Goal: Task Accomplishment & Management: Use online tool/utility

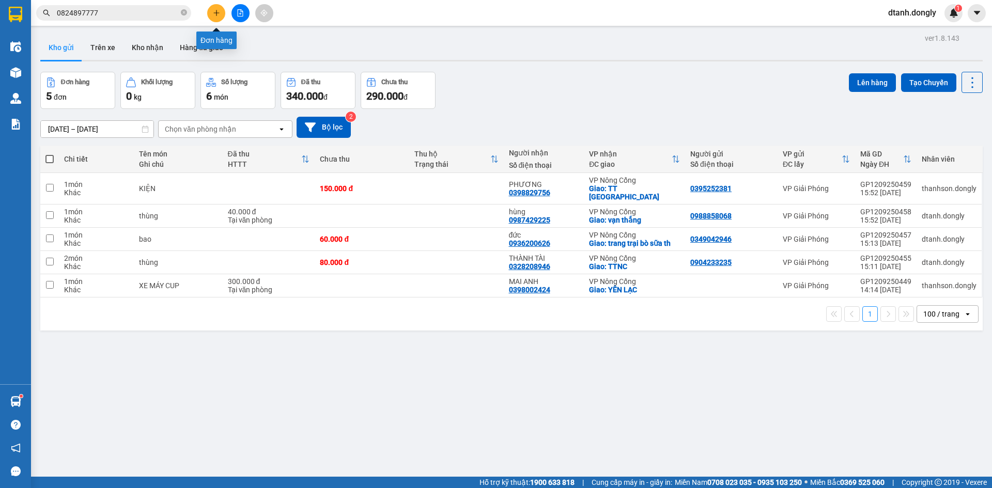
click at [217, 12] on icon "plus" at bounding box center [216, 12] width 7 height 7
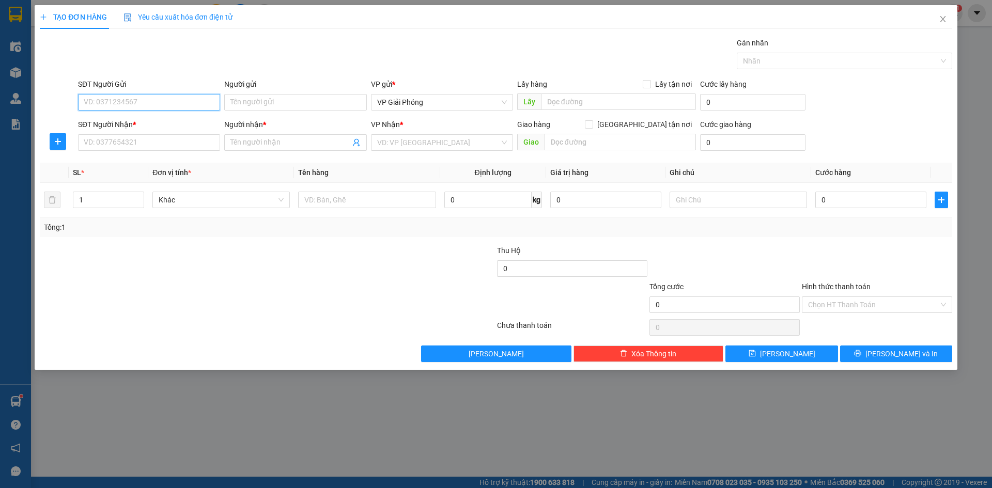
click at [168, 106] on input "SĐT Người Gửi" at bounding box center [149, 102] width 142 height 17
type input "0912011797"
click at [175, 146] on input "SĐT Người Nhận *" at bounding box center [149, 142] width 142 height 17
type input "0913535070"
click at [252, 138] on input "Người nhận *" at bounding box center [289, 142] width 119 height 11
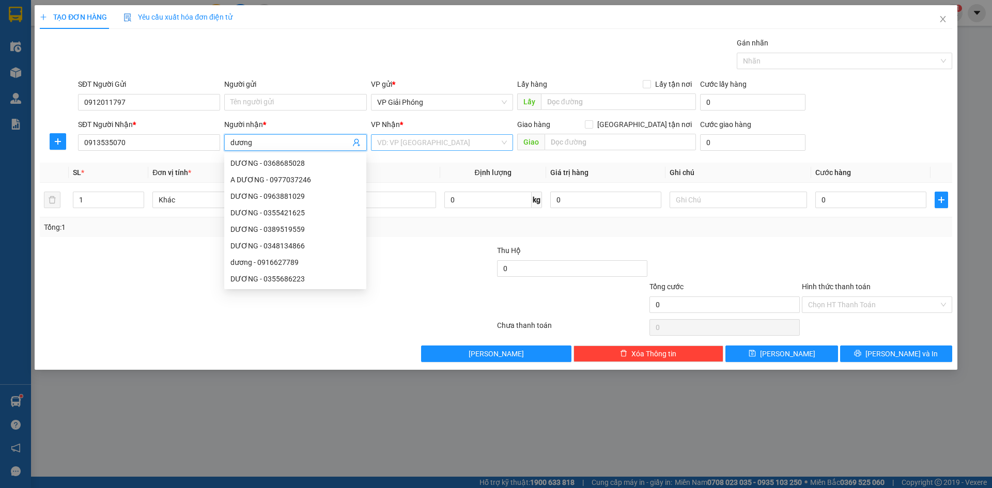
type input "dương"
click at [437, 139] on input "search" at bounding box center [438, 142] width 122 height 15
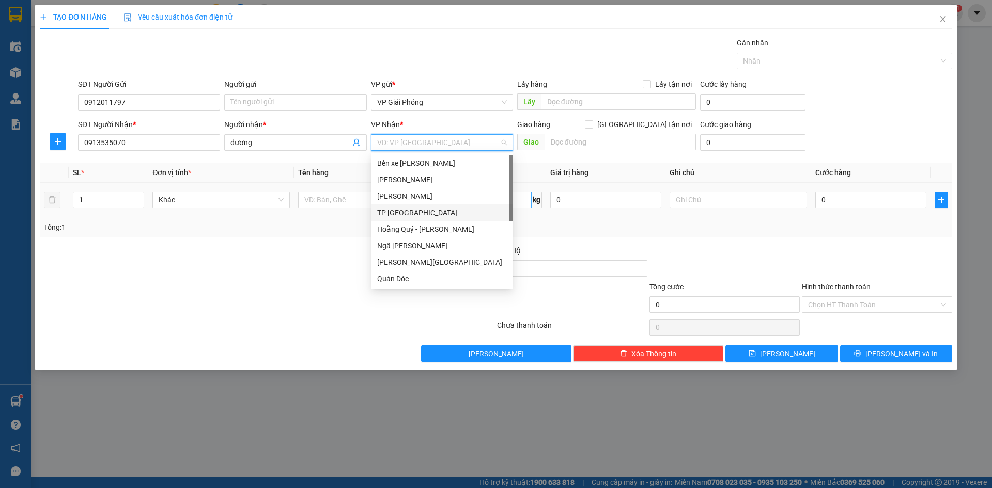
drag, startPoint x: 424, startPoint y: 214, endPoint x: 458, endPoint y: 207, distance: 34.3
click at [430, 213] on div "TP [GEOGRAPHIC_DATA]" at bounding box center [442, 212] width 130 height 11
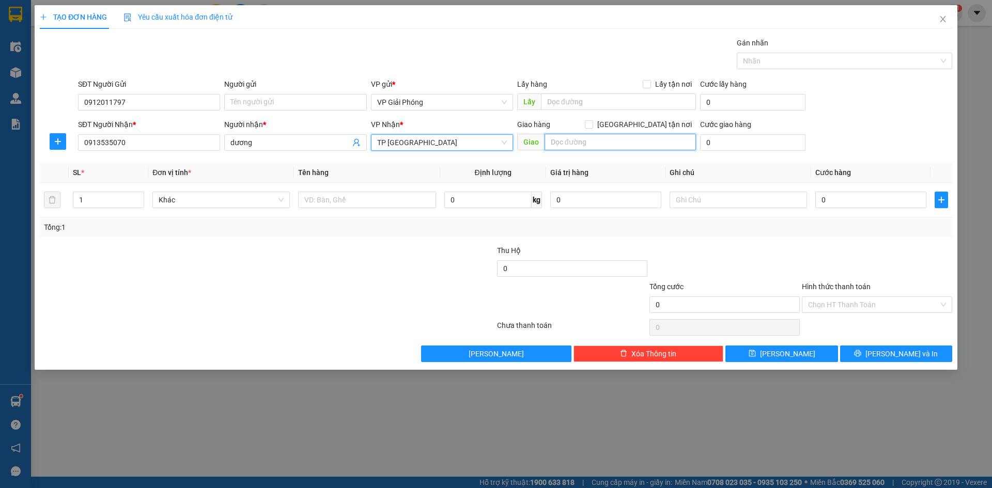
click at [630, 144] on input "text" at bounding box center [619, 142] width 151 height 17
type input "t"
type input "TP TH"
click at [116, 144] on input "0913535070" at bounding box center [149, 142] width 142 height 17
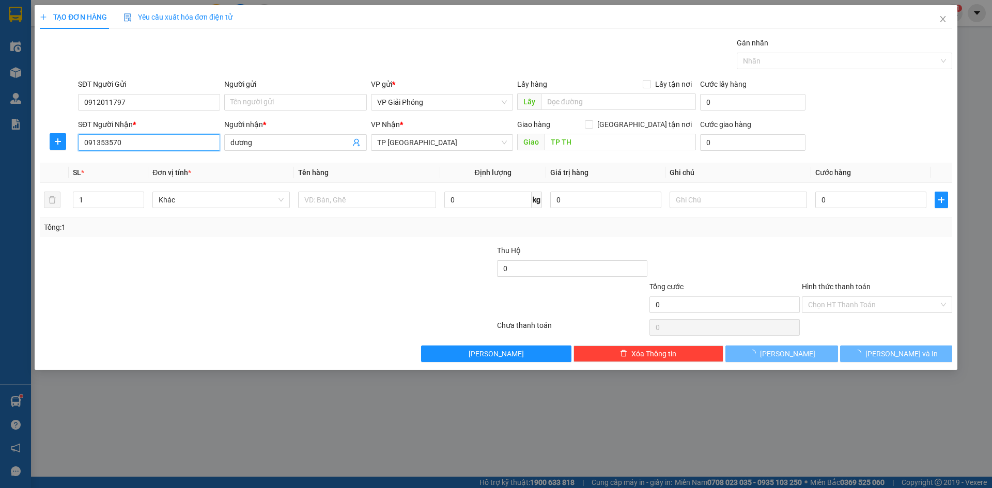
type input "0913535070"
click at [235, 142] on input "dương" at bounding box center [289, 142] width 119 height 11
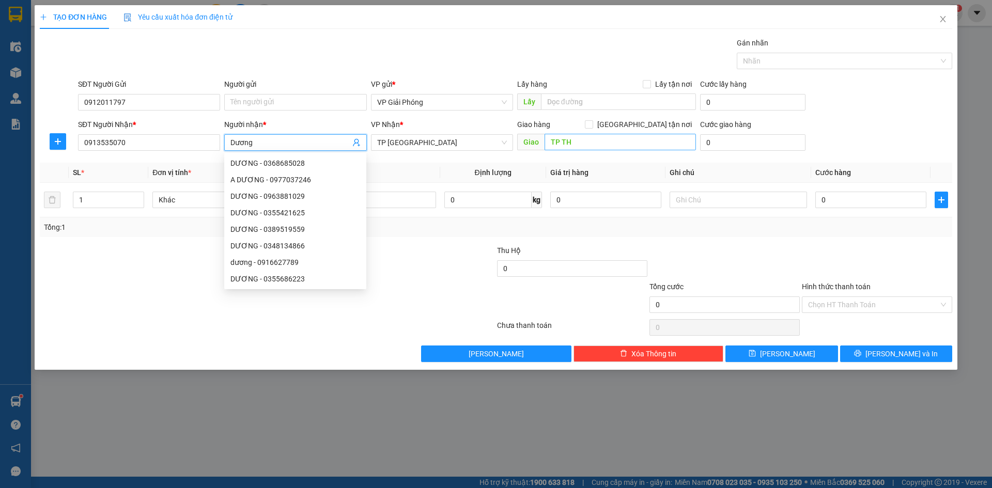
type input "Dương"
click at [613, 142] on input "TP TH" at bounding box center [619, 142] width 151 height 17
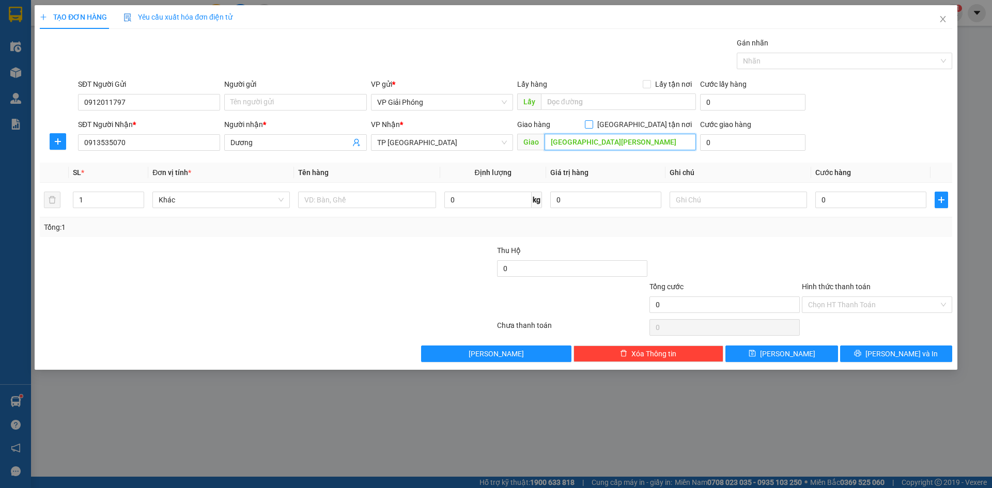
type input "[GEOGRAPHIC_DATA][PERSON_NAME]"
click at [592, 124] on input "[GEOGRAPHIC_DATA] tận nơi" at bounding box center [588, 123] width 7 height 7
checkbox input "true"
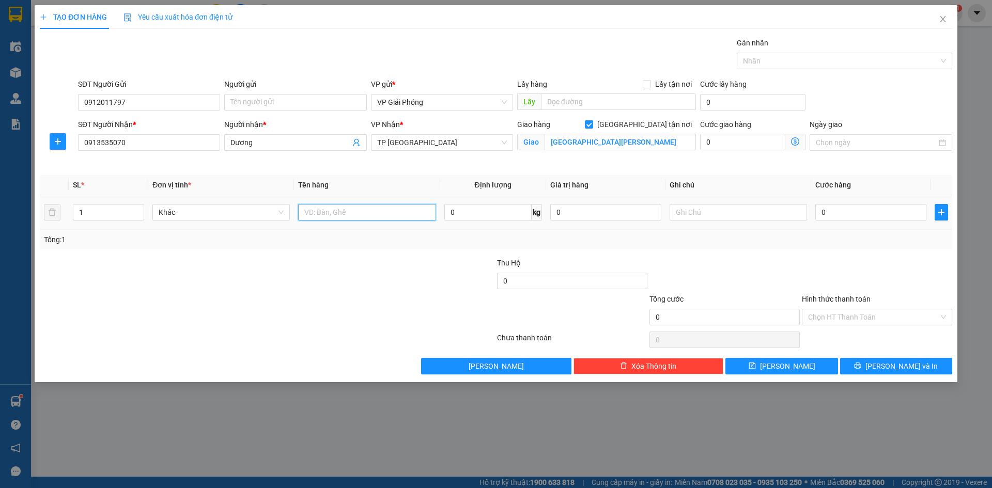
click at [321, 210] on input "text" at bounding box center [366, 212] width 137 height 17
type input "KIỆN"
click at [860, 210] on input "0" at bounding box center [870, 212] width 111 height 17
type input "3"
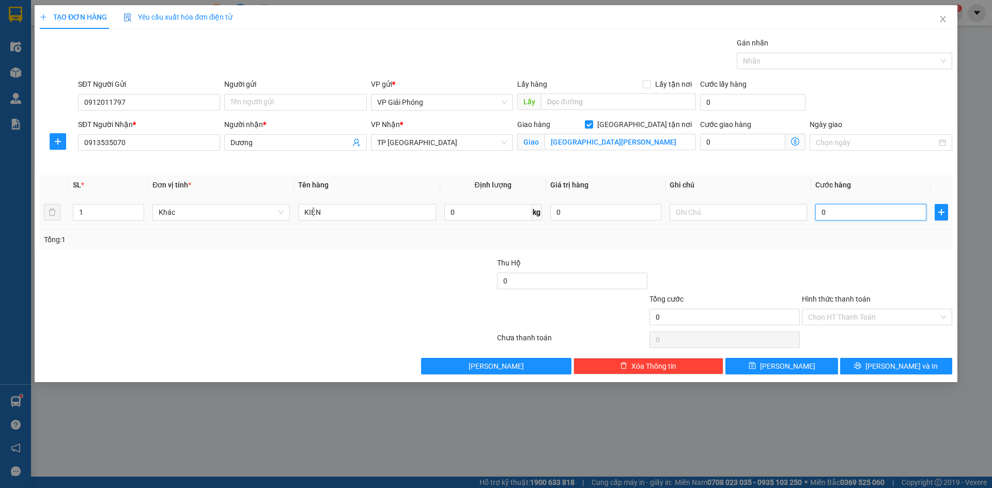
type input "3"
type input "30"
click at [781, 61] on div at bounding box center [839, 61] width 200 height 12
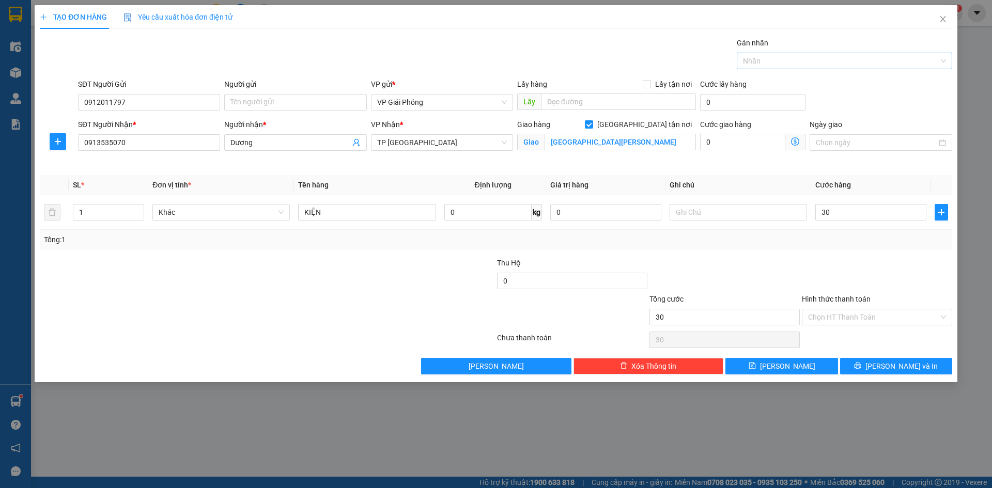
type input "30.000"
type input "468"
click at [797, 86] on div "0974 477 468" at bounding box center [844, 81] width 203 height 11
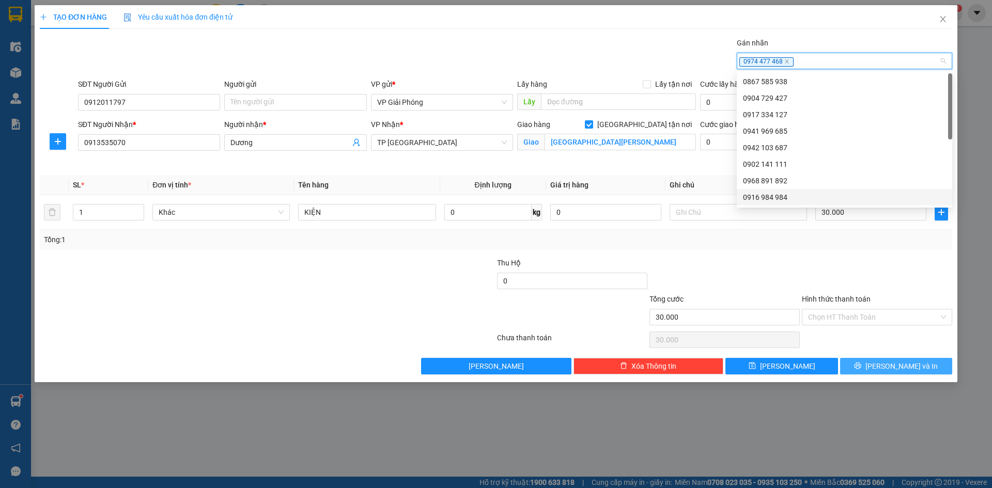
drag, startPoint x: 897, startPoint y: 368, endPoint x: 858, endPoint y: 350, distance: 43.4
click at [896, 367] on span "[PERSON_NAME] và In" at bounding box center [901, 365] width 72 height 11
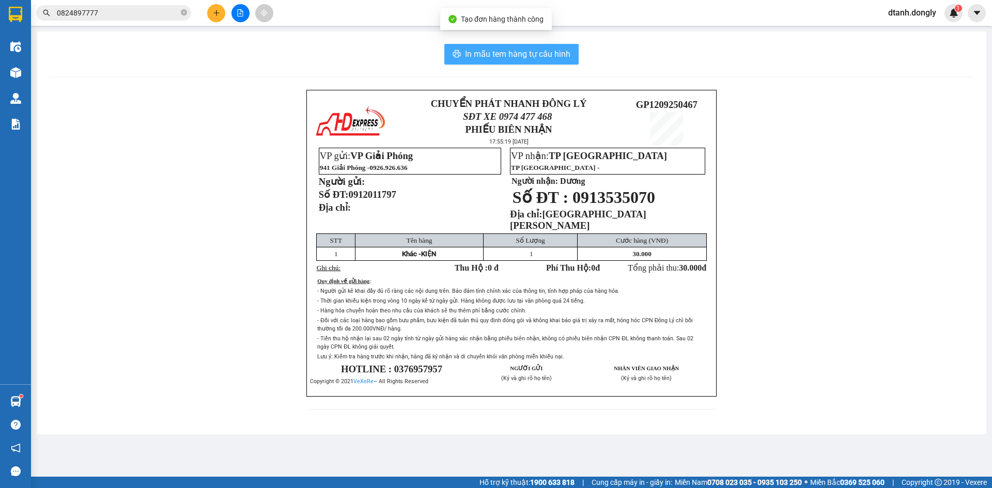
drag, startPoint x: 479, startPoint y: 52, endPoint x: 488, endPoint y: 61, distance: 12.8
click at [484, 54] on span "In mẫu tem hàng tự cấu hình" at bounding box center [517, 54] width 105 height 13
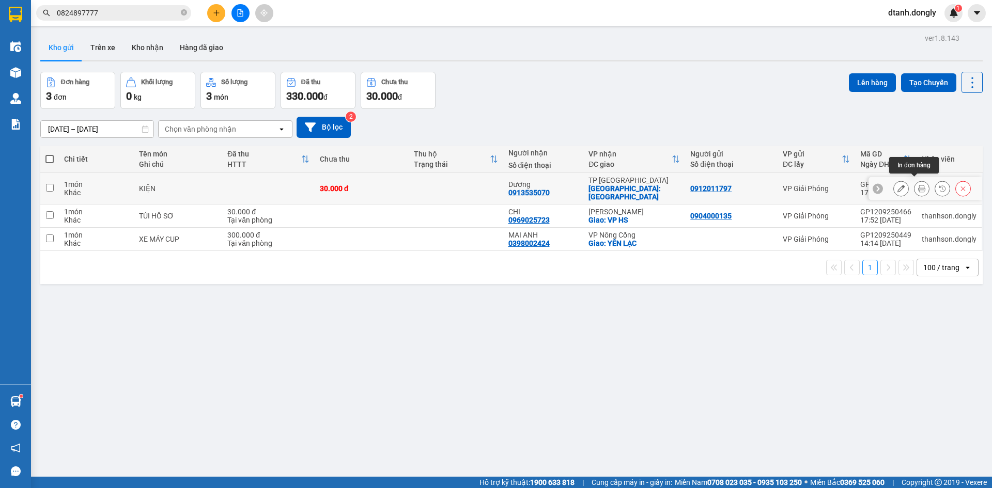
click at [914, 180] on button at bounding box center [921, 189] width 14 height 18
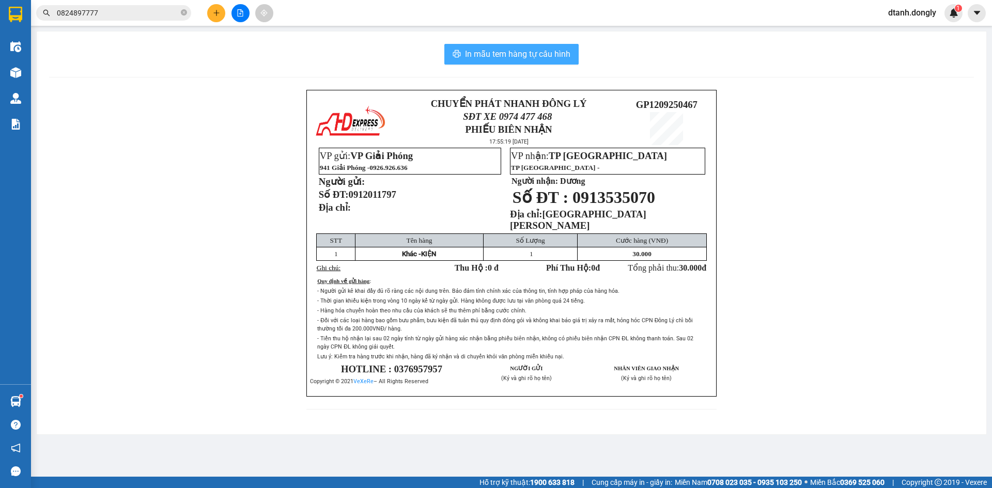
click at [546, 54] on span "In mẫu tem hàng tự cấu hình" at bounding box center [517, 54] width 105 height 13
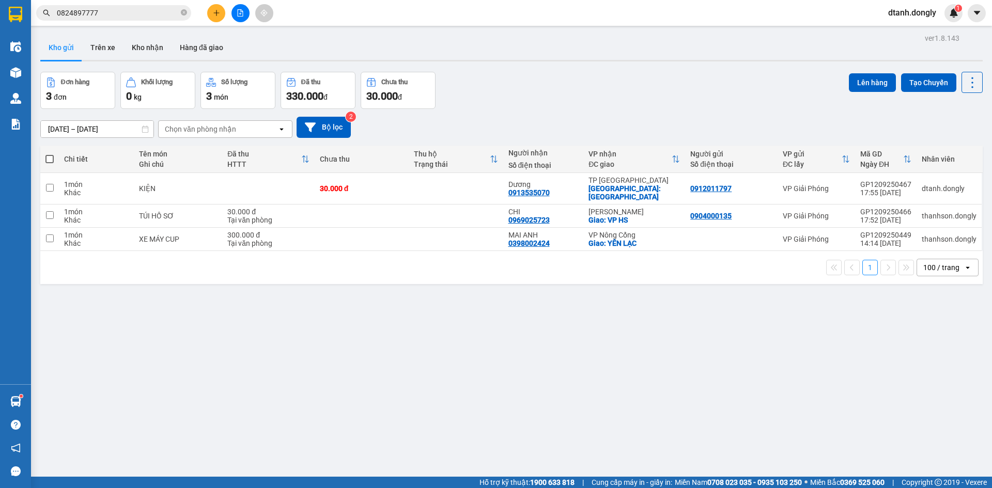
click at [46, 155] on span at bounding box center [49, 159] width 8 height 8
click at [50, 154] on input "checkbox" at bounding box center [50, 154] width 0 height 0
checkbox input "true"
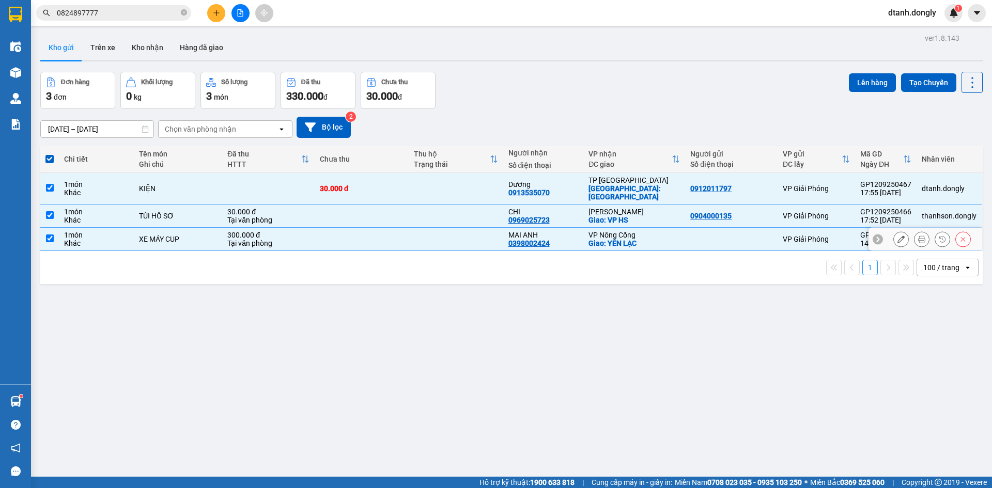
drag, startPoint x: 46, startPoint y: 231, endPoint x: 54, endPoint y: 232, distance: 7.3
click at [50, 234] on input "checkbox" at bounding box center [50, 238] width 8 height 8
checkbox input "false"
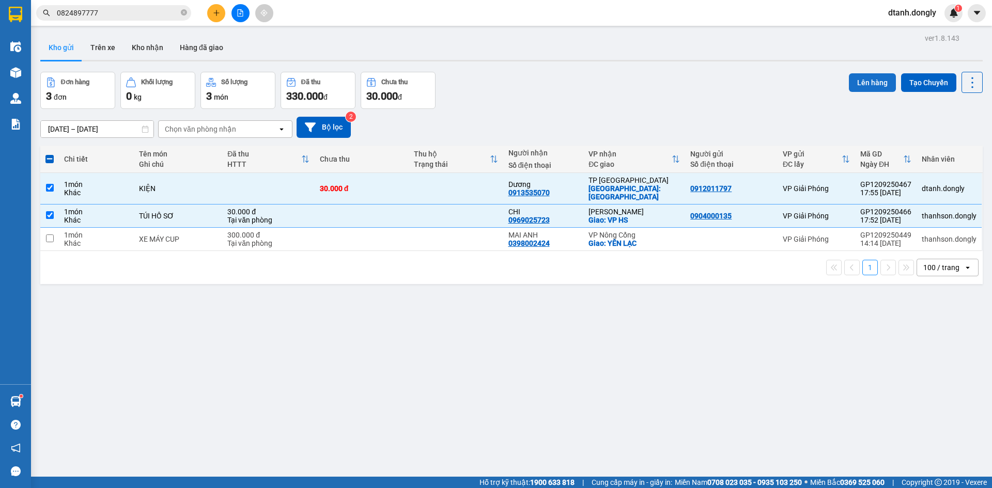
click at [872, 81] on button "Lên hàng" at bounding box center [872, 82] width 47 height 19
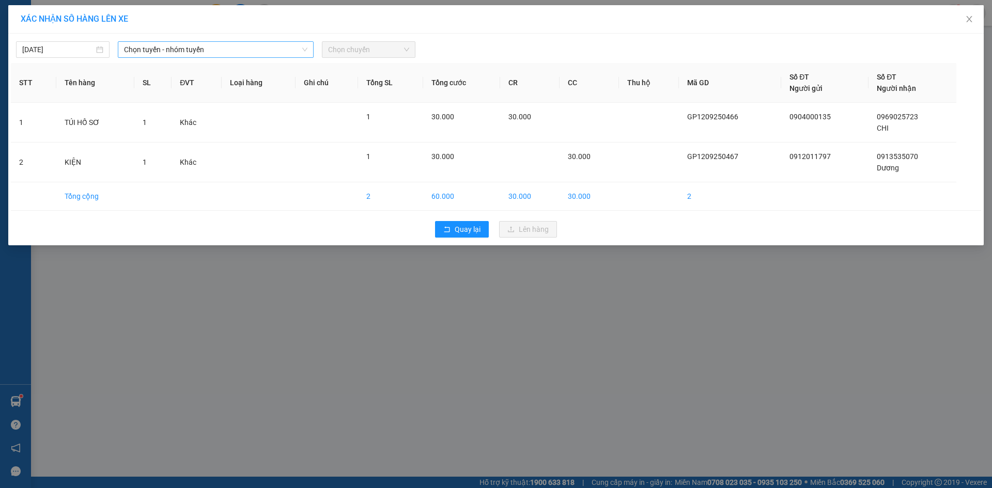
click at [297, 43] on span "Chọn tuyến - nhóm tuyến" at bounding box center [215, 49] width 183 height 15
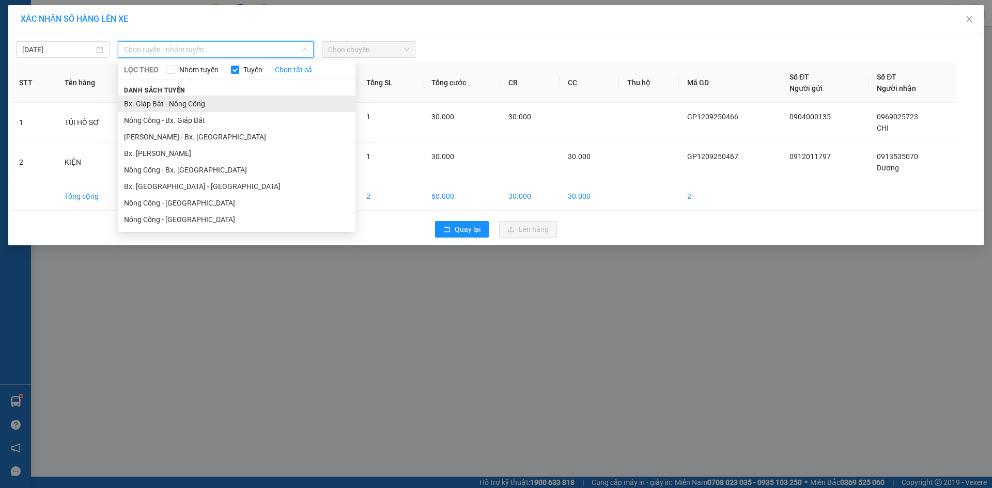
click at [263, 104] on li "Bx. Giáp Bát - Nông Cống" at bounding box center [237, 104] width 238 height 17
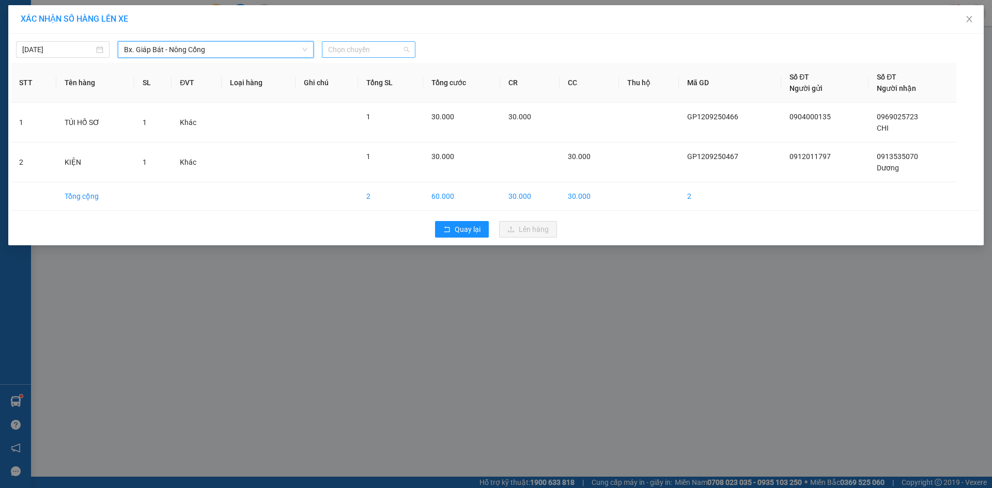
click at [409, 48] on span "Chọn chuyến" at bounding box center [368, 49] width 81 height 15
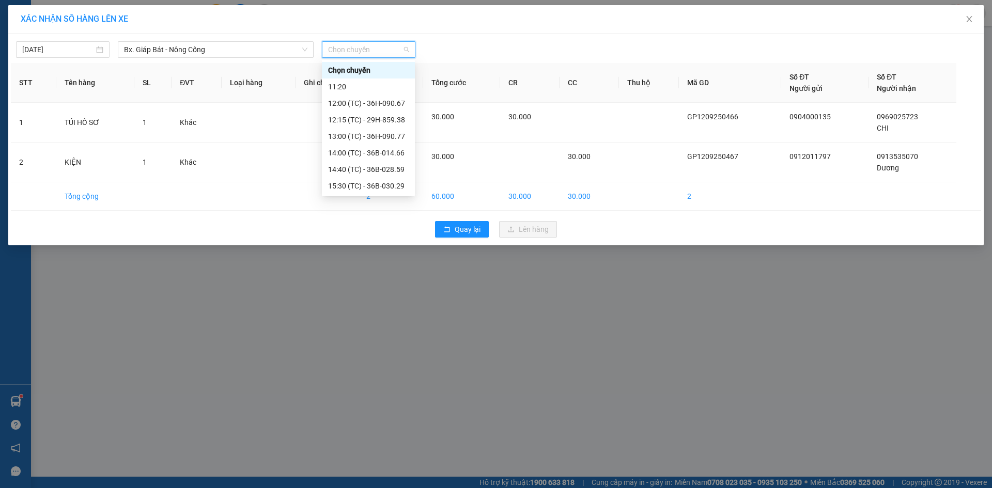
scroll to position [99, 0]
click at [384, 151] on div "18:30 (TC) - 36G-000.82" at bounding box center [368, 152] width 81 height 11
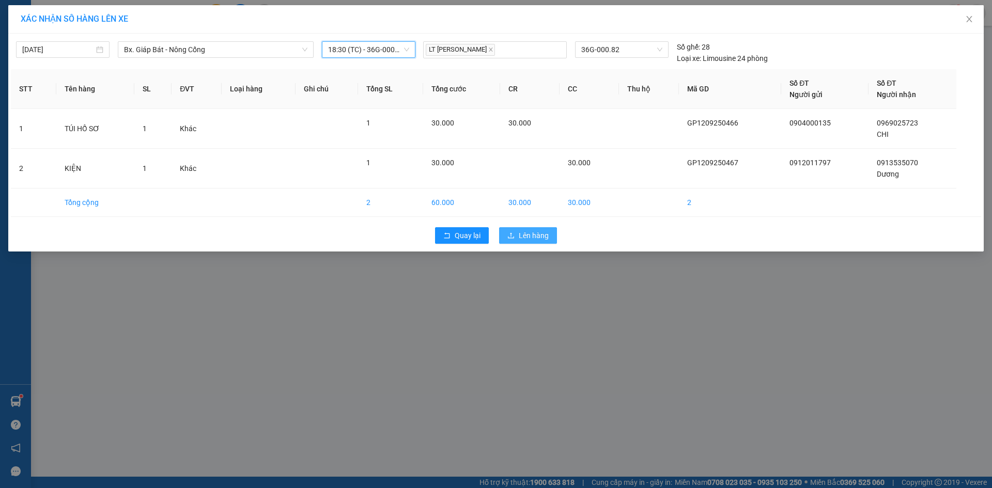
click at [536, 237] on span "Lên hàng" at bounding box center [534, 235] width 30 height 11
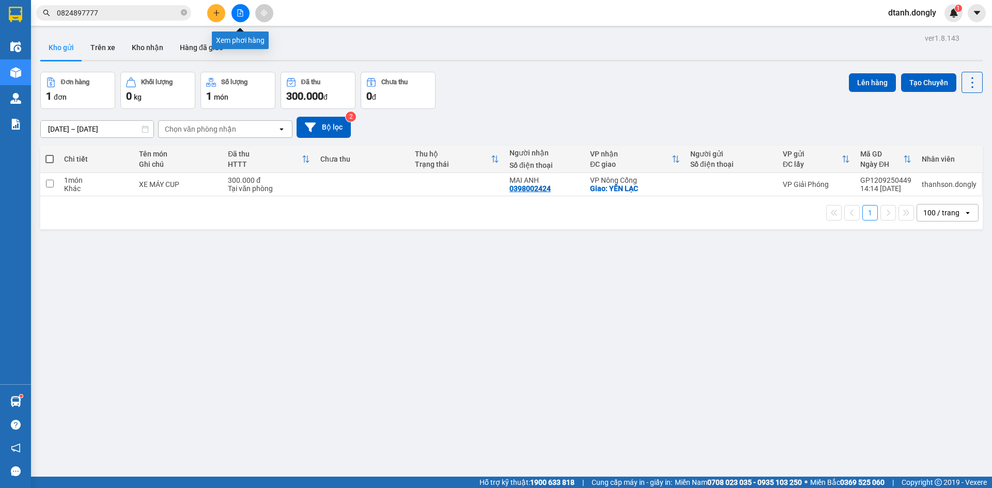
click at [235, 12] on button at bounding box center [240, 13] width 18 height 18
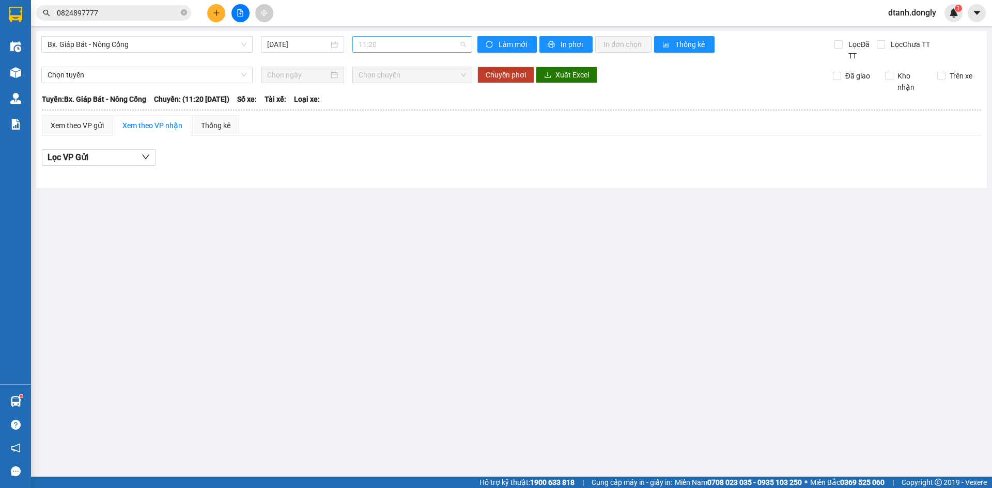
click at [453, 44] on span "11:20" at bounding box center [411, 44] width 107 height 15
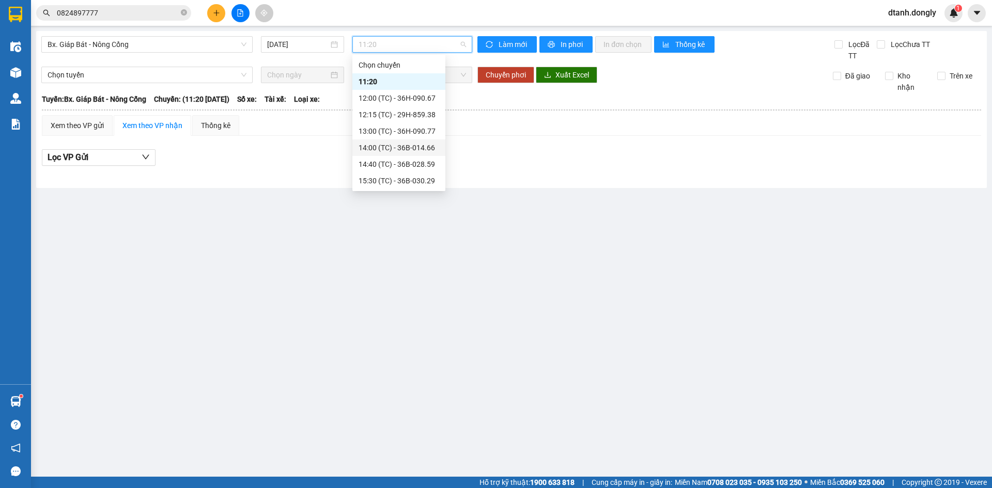
scroll to position [99, 0]
click at [406, 144] on div "18:30 (TC) - 36G-000.82" at bounding box center [398, 147] width 81 height 11
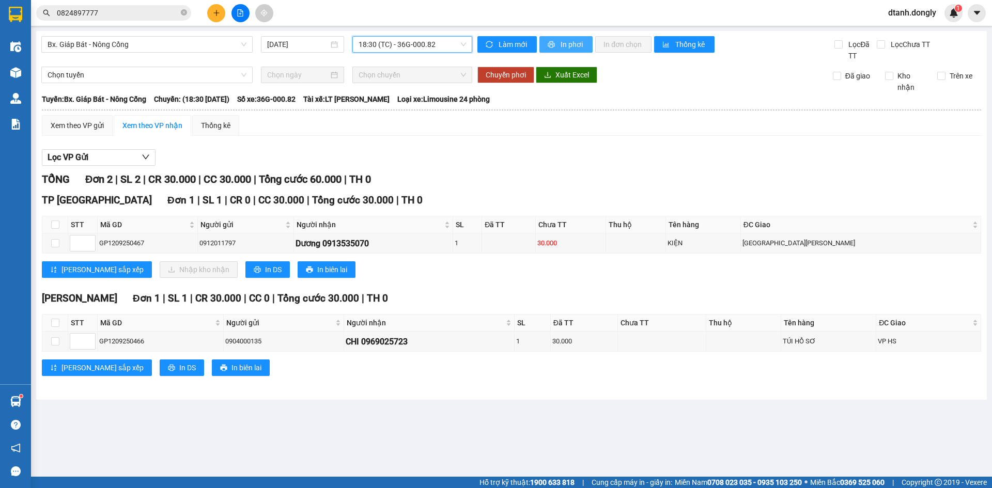
click at [559, 43] on button "In phơi" at bounding box center [565, 44] width 53 height 17
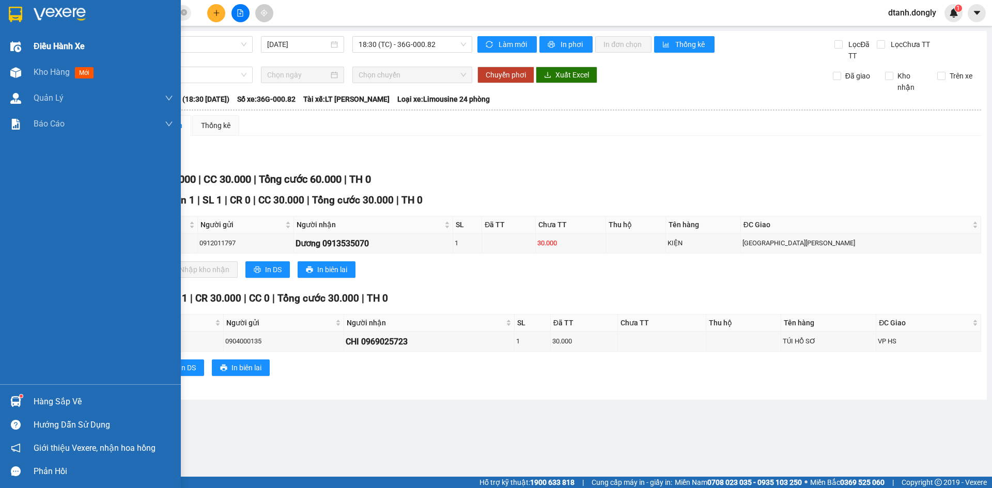
click at [41, 46] on span "Điều hành xe" at bounding box center [59, 46] width 51 height 13
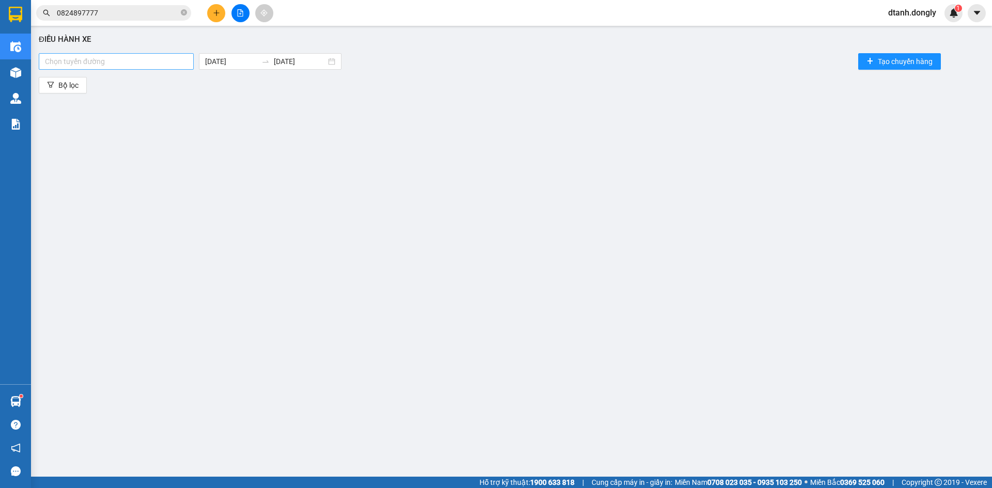
click at [187, 60] on div at bounding box center [116, 61] width 150 height 12
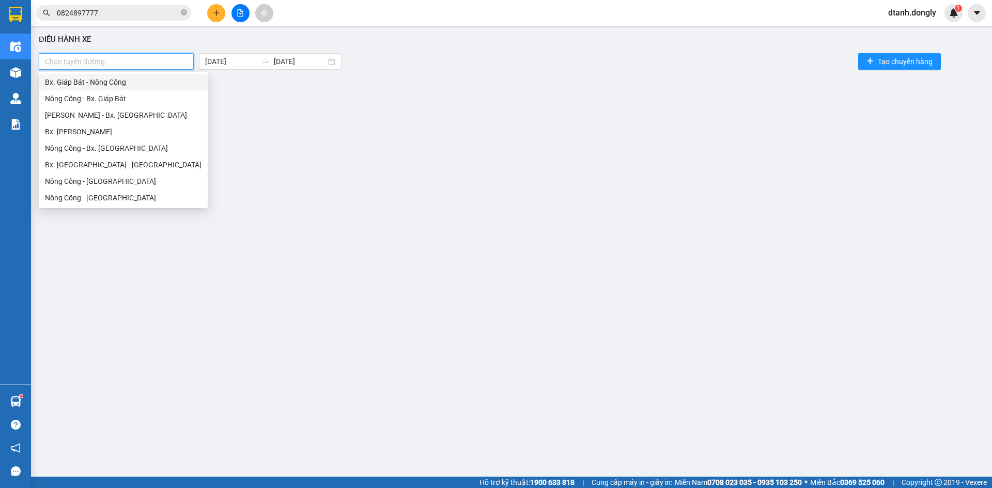
click at [153, 84] on div "Bx. Giáp Bát - Nông Cống" at bounding box center [123, 81] width 156 height 11
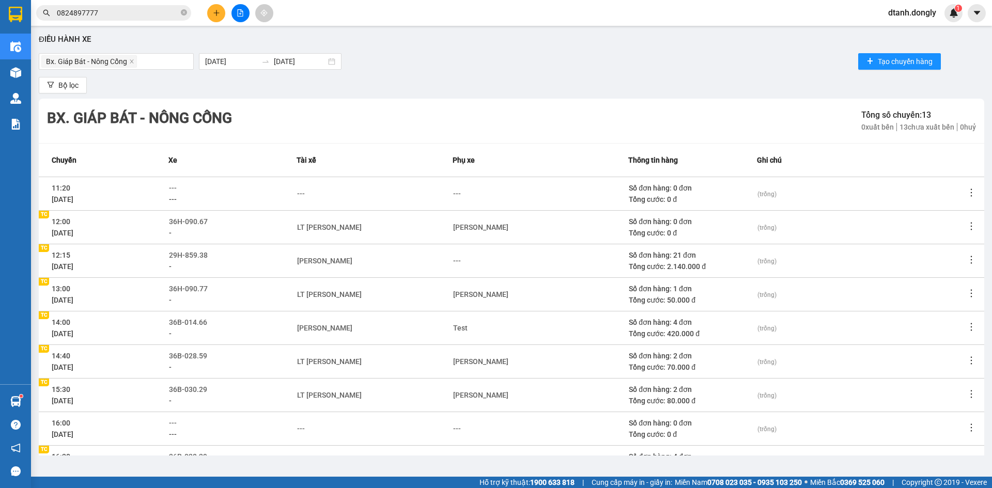
click at [429, 71] on div "Bx. Giáp Bát - Nông Cống [DATE] [DATE] Tạo chuyến hàng" at bounding box center [511, 61] width 945 height 21
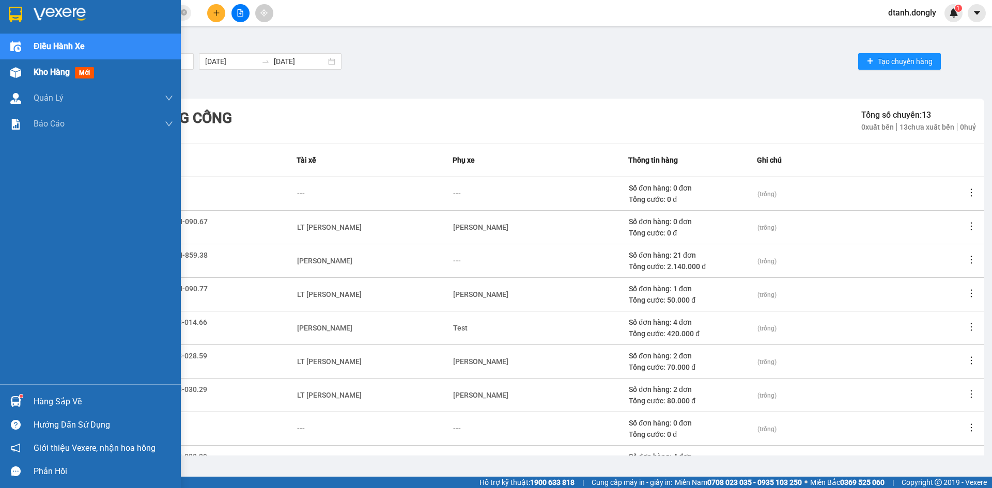
click at [50, 67] on span "Kho hàng" at bounding box center [52, 72] width 36 height 10
